Goal: Navigation & Orientation: Understand site structure

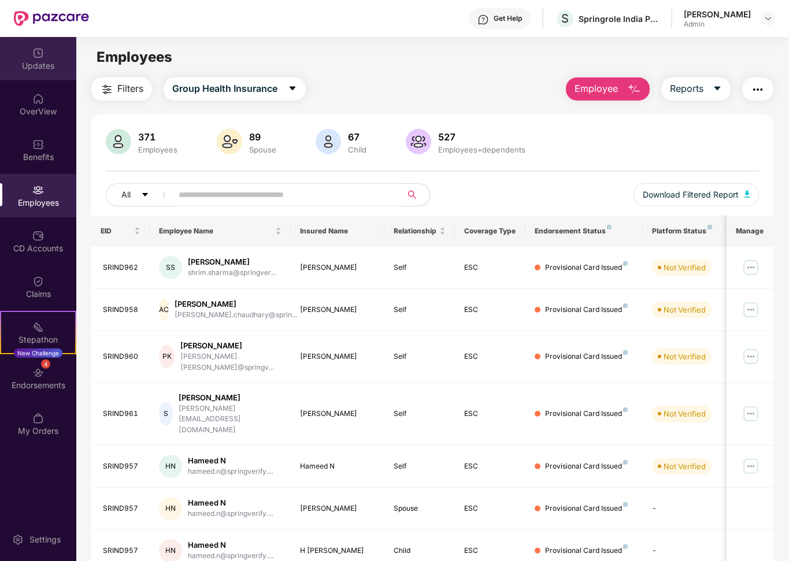
click at [45, 51] on div "Updates" at bounding box center [38, 58] width 76 height 43
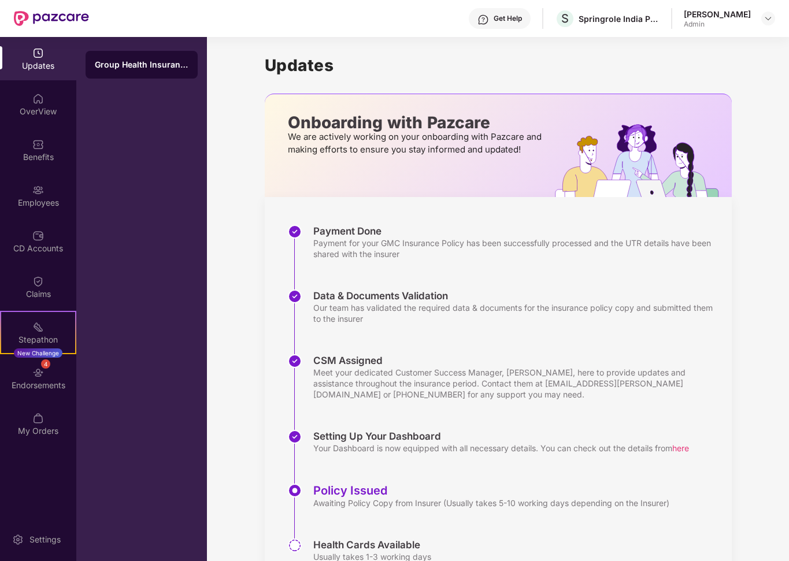
scroll to position [53, 0]
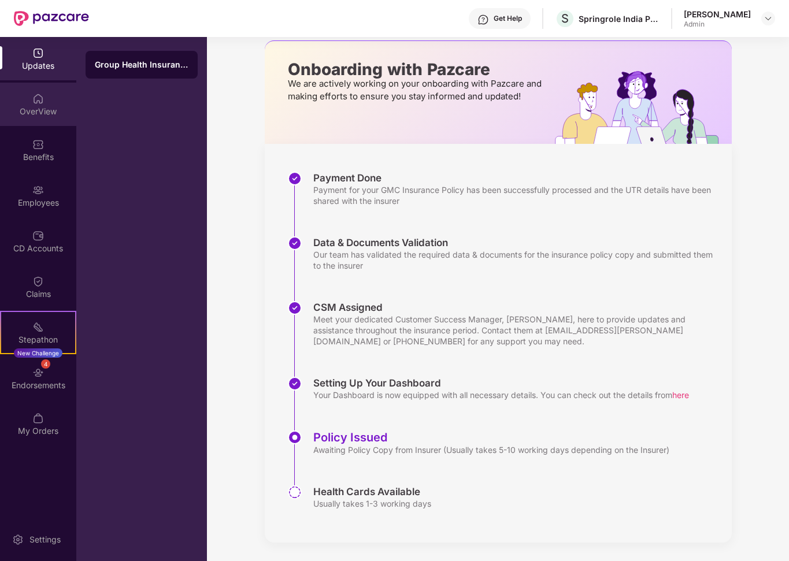
click at [36, 104] on img at bounding box center [38, 99] width 12 height 12
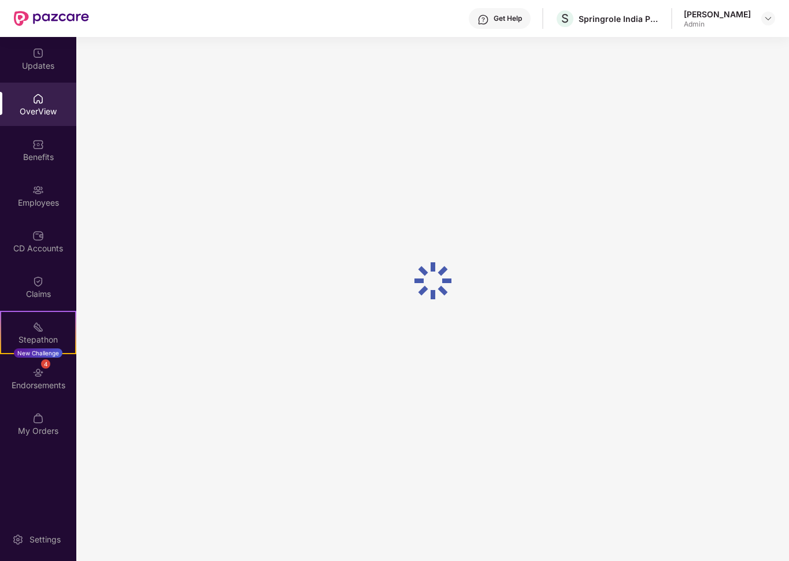
scroll to position [37, 0]
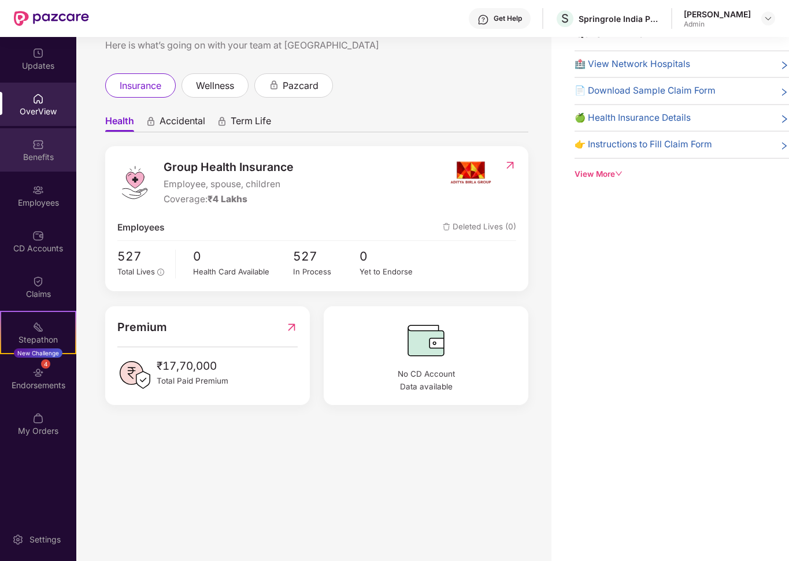
click at [32, 158] on div "Benefits" at bounding box center [38, 157] width 76 height 12
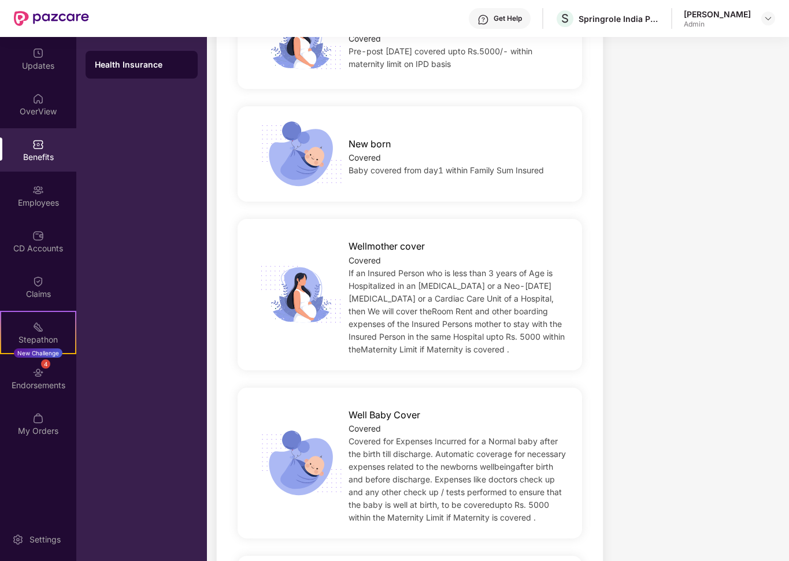
scroll to position [1747, 0]
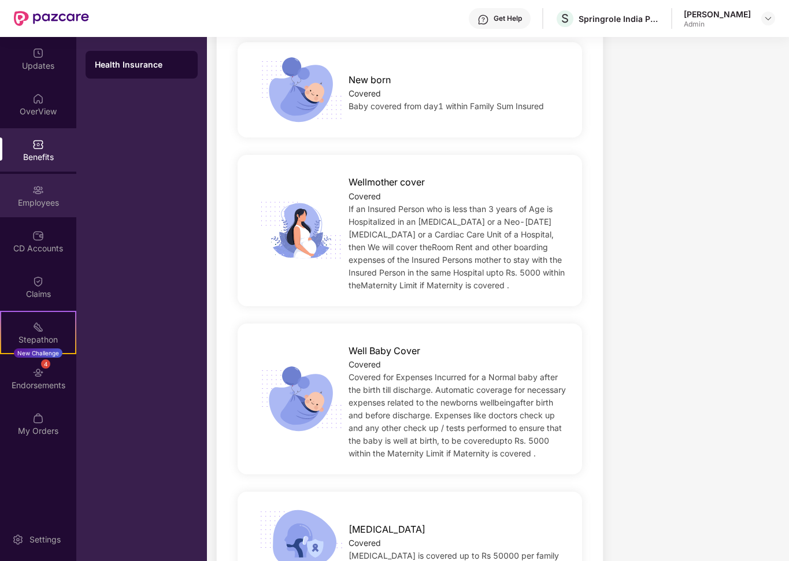
click at [42, 211] on div "Employees" at bounding box center [38, 195] width 76 height 43
